Goal: Task Accomplishment & Management: Use online tool/utility

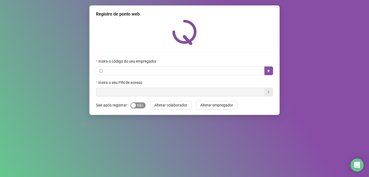
click at [138, 104] on span "Sim Não" at bounding box center [138, 105] width 15 height 6
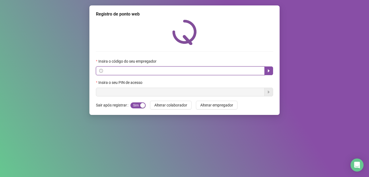
click at [162, 71] on input "text" at bounding box center [182, 71] width 157 height 6
click at [169, 70] on input "text" at bounding box center [182, 71] width 157 height 6
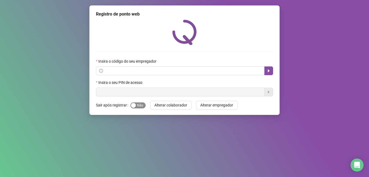
click at [140, 107] on span "Sim Não" at bounding box center [138, 105] width 15 height 6
click at [265, 70] on span at bounding box center [184, 70] width 177 height 9
drag, startPoint x: 265, startPoint y: 70, endPoint x: 268, endPoint y: 68, distance: 3.8
click at [268, 68] on button "button" at bounding box center [269, 70] width 9 height 9
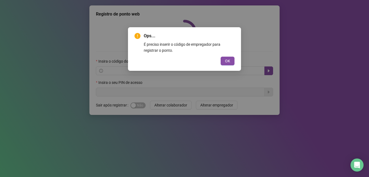
click at [230, 58] on button "OK" at bounding box center [228, 61] width 14 height 9
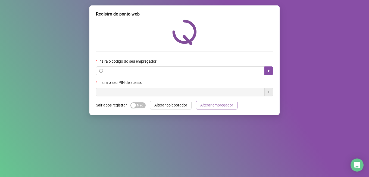
drag, startPoint x: 206, startPoint y: 103, endPoint x: 208, endPoint y: 106, distance: 3.3
click at [207, 104] on span "Alterar empregador" at bounding box center [216, 105] width 33 height 6
click at [180, 105] on span "Alterar colaborador" at bounding box center [170, 105] width 33 height 6
click at [140, 105] on span "Sim Não" at bounding box center [138, 105] width 15 height 6
drag, startPoint x: 169, startPoint y: 104, endPoint x: 177, endPoint y: 105, distance: 8.8
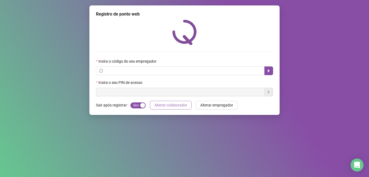
click at [171, 104] on span "Alterar colaborador" at bounding box center [170, 105] width 33 height 6
click at [171, 97] on div "Registro de ponto web Insira o código do seu empregador Insira o seu PIN de ace…" at bounding box center [184, 59] width 190 height 109
